Goal: Go to known website: Go to known website

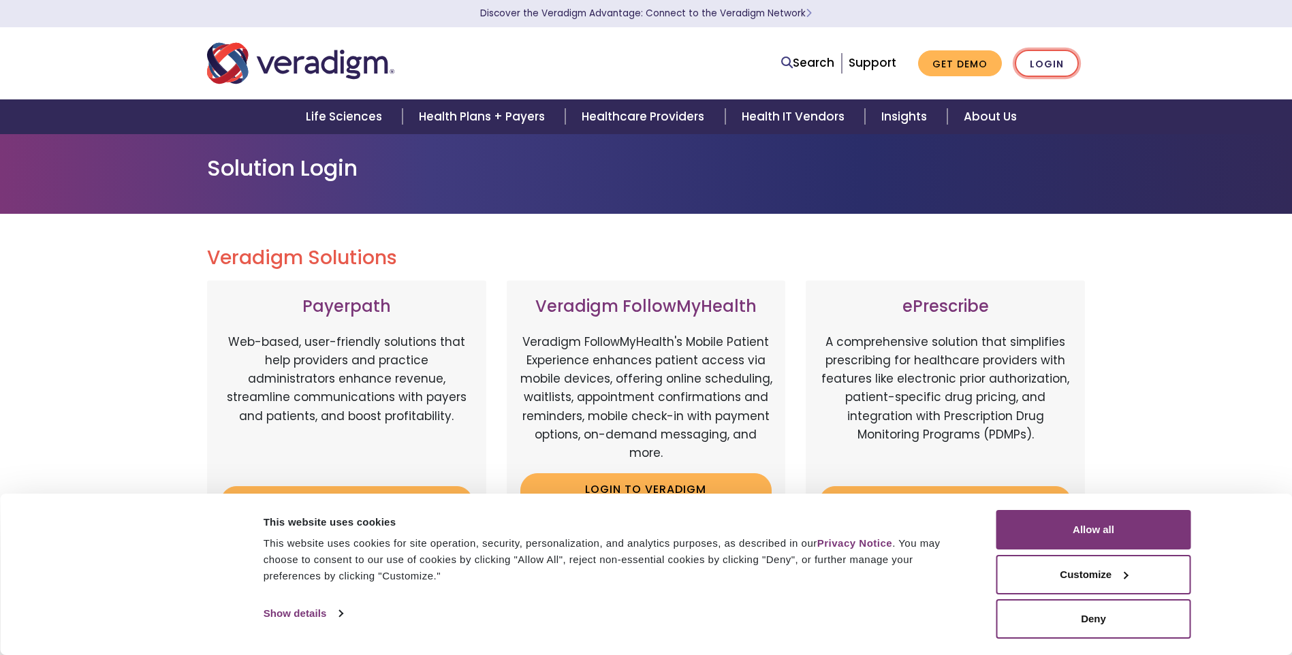
drag, startPoint x: 0, startPoint y: 0, endPoint x: 1067, endPoint y: 66, distance: 1068.9
click at [1067, 66] on link "Login" at bounding box center [1046, 64] width 64 height 28
click at [1048, 62] on link "Login" at bounding box center [1046, 64] width 64 height 28
click at [1093, 529] on button "Allow all" at bounding box center [1093, 529] width 195 height 39
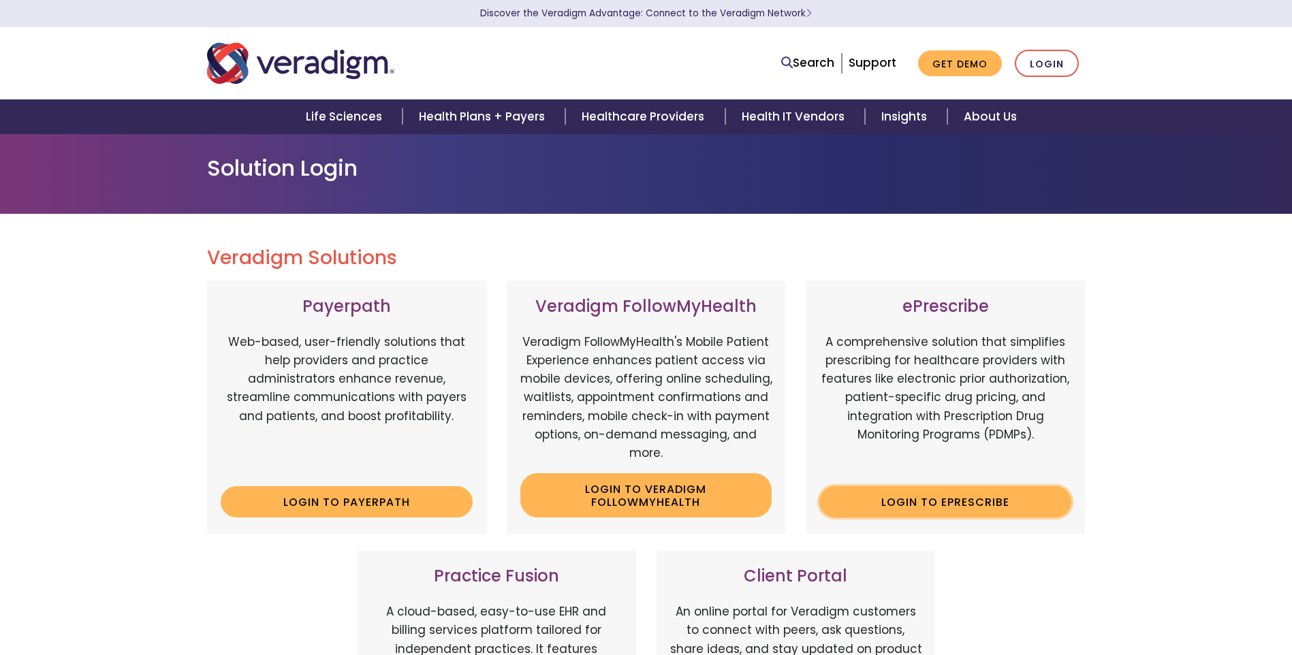
click at [974, 504] on link "Login to ePrescribe" at bounding box center [945, 501] width 252 height 31
